Goal: Navigation & Orientation: Find specific page/section

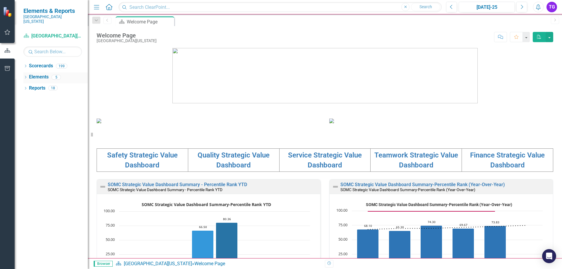
click at [25, 76] on icon "Dropdown" at bounding box center [25, 77] width 4 height 3
click at [27, 65] on div "Dropdown Scorecards 199" at bounding box center [55, 66] width 64 height 11
click at [27, 65] on icon "Dropdown" at bounding box center [25, 66] width 4 height 3
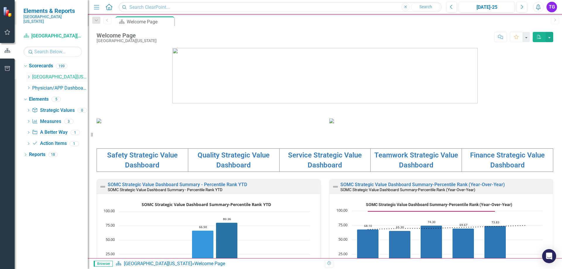
click at [29, 75] on icon "Dropdown" at bounding box center [28, 77] width 4 height 4
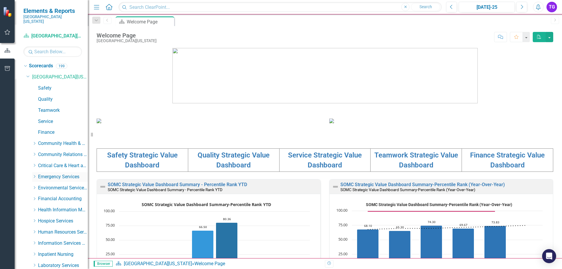
click at [35, 175] on icon "Dropdown" at bounding box center [34, 177] width 4 height 4
click at [54, 185] on link "Emergency Department" at bounding box center [66, 188] width 44 height 7
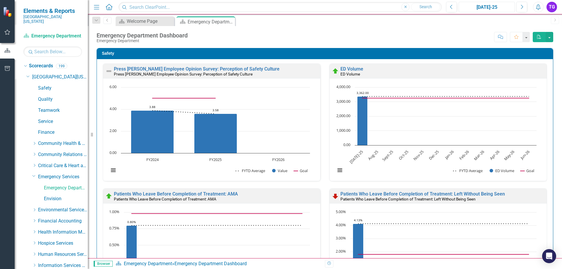
click at [488, 10] on div "[DATE]-25" at bounding box center [487, 7] width 52 height 7
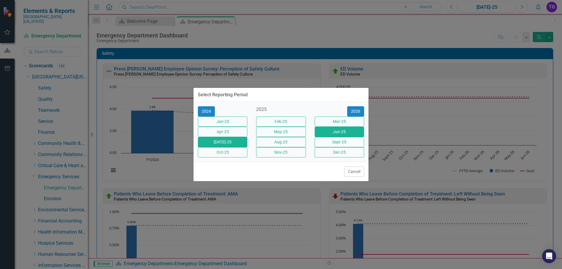
click at [340, 134] on button "Jun-25" at bounding box center [339, 132] width 49 height 10
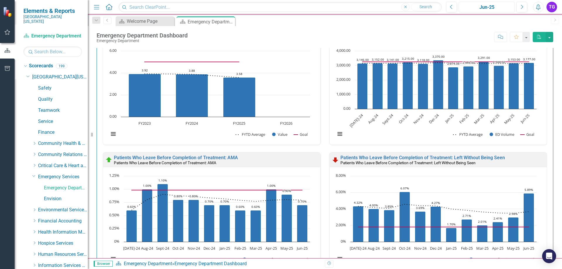
scroll to position [29, 0]
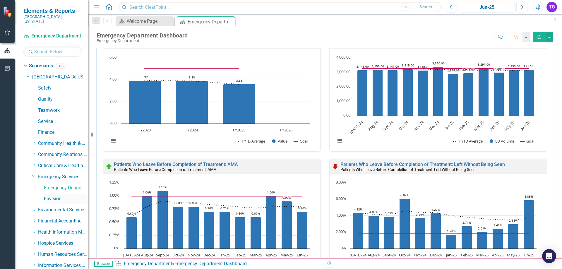
click at [57, 196] on link "Envision" at bounding box center [66, 199] width 44 height 7
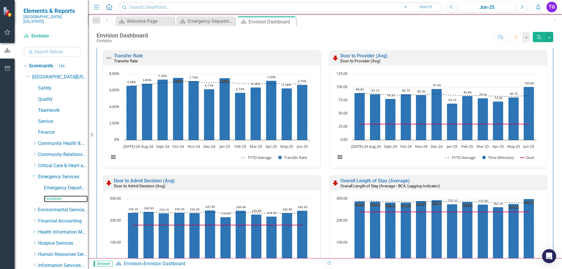
scroll to position [0, 0]
